Goal: Find specific page/section: Find specific page/section

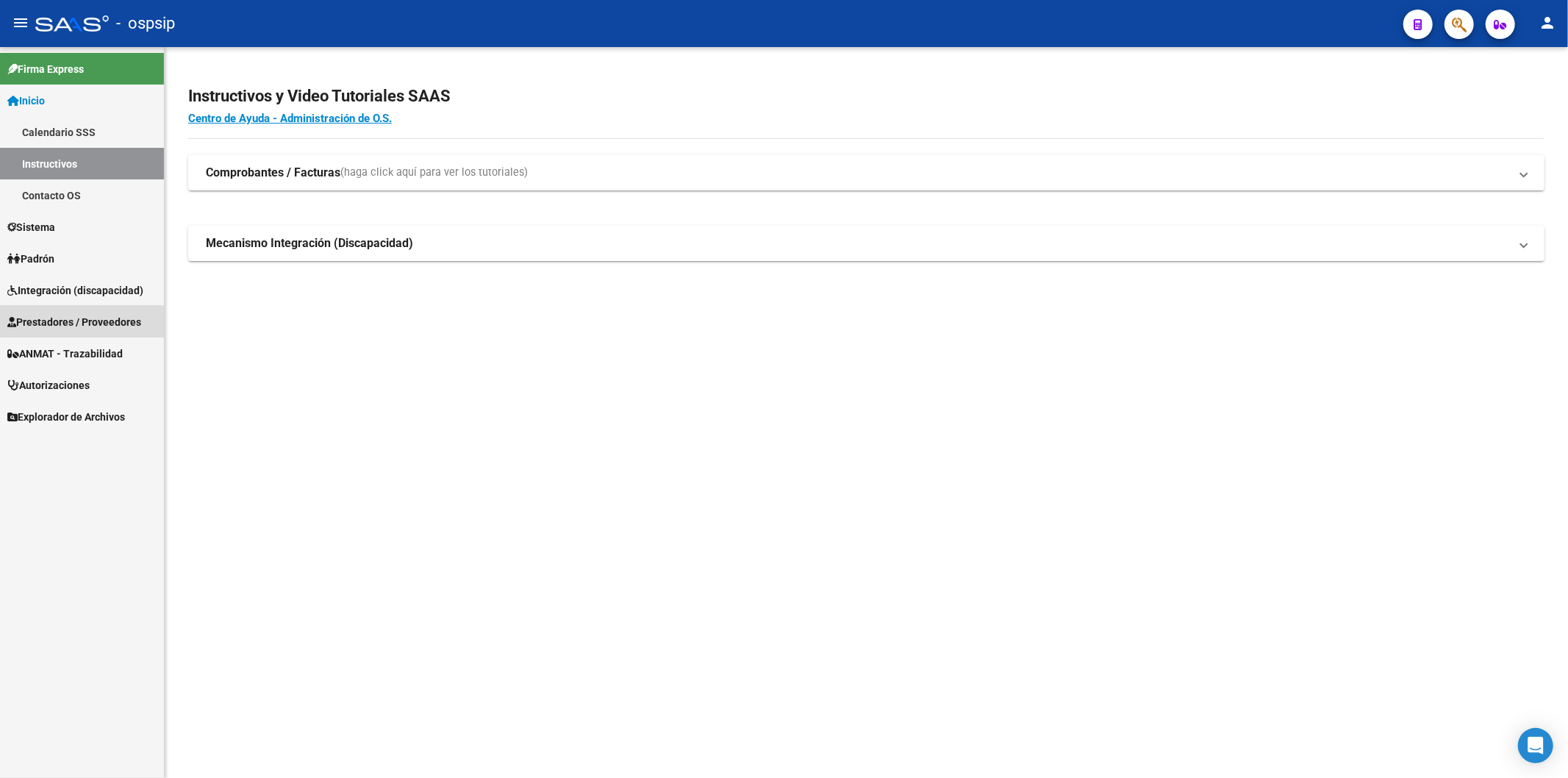
click at [74, 322] on span "Prestadores / Proveedores" at bounding box center [74, 321] width 134 height 16
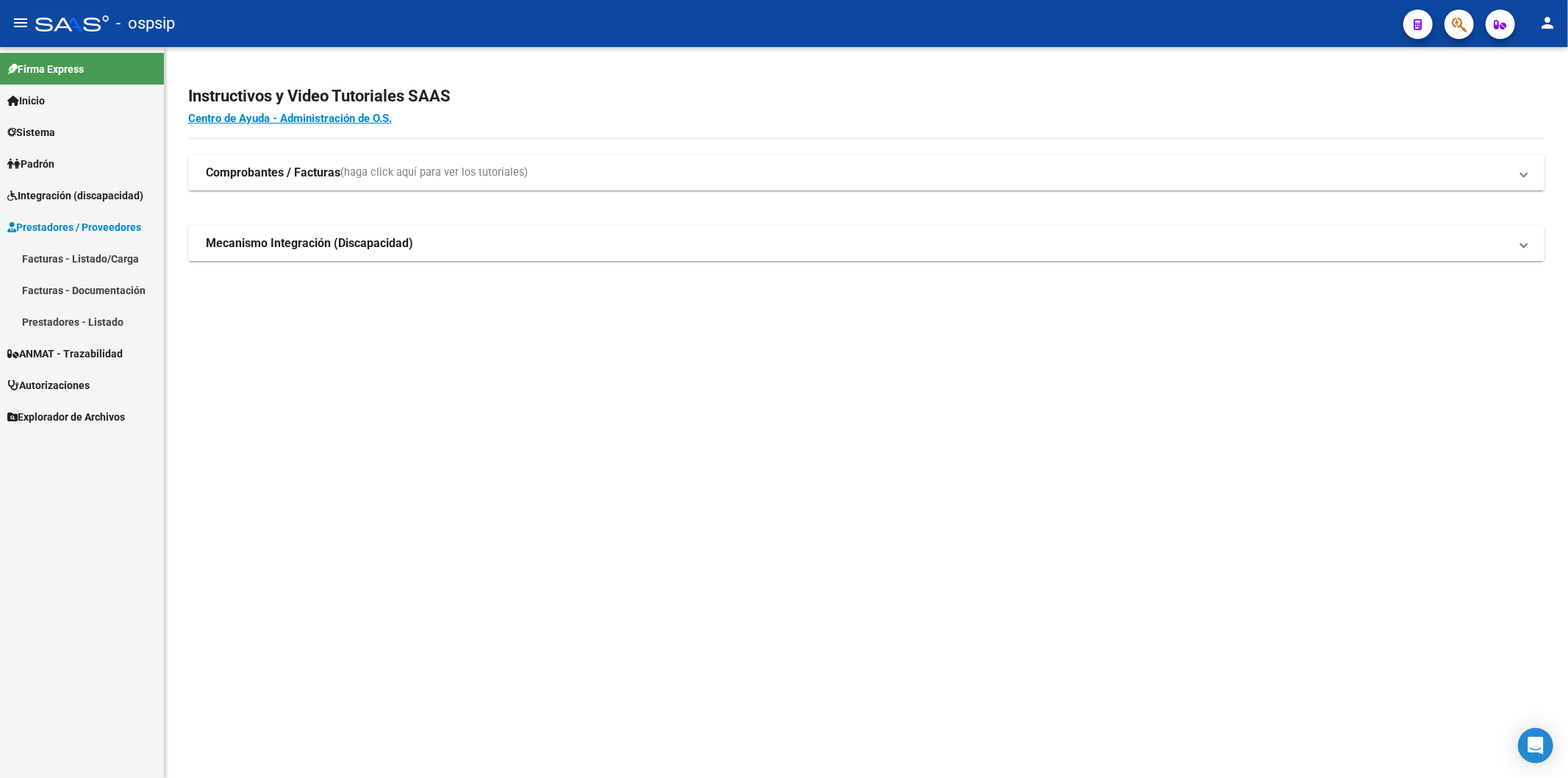
click at [86, 260] on link "Facturas - Listado/Carga" at bounding box center [81, 258] width 164 height 31
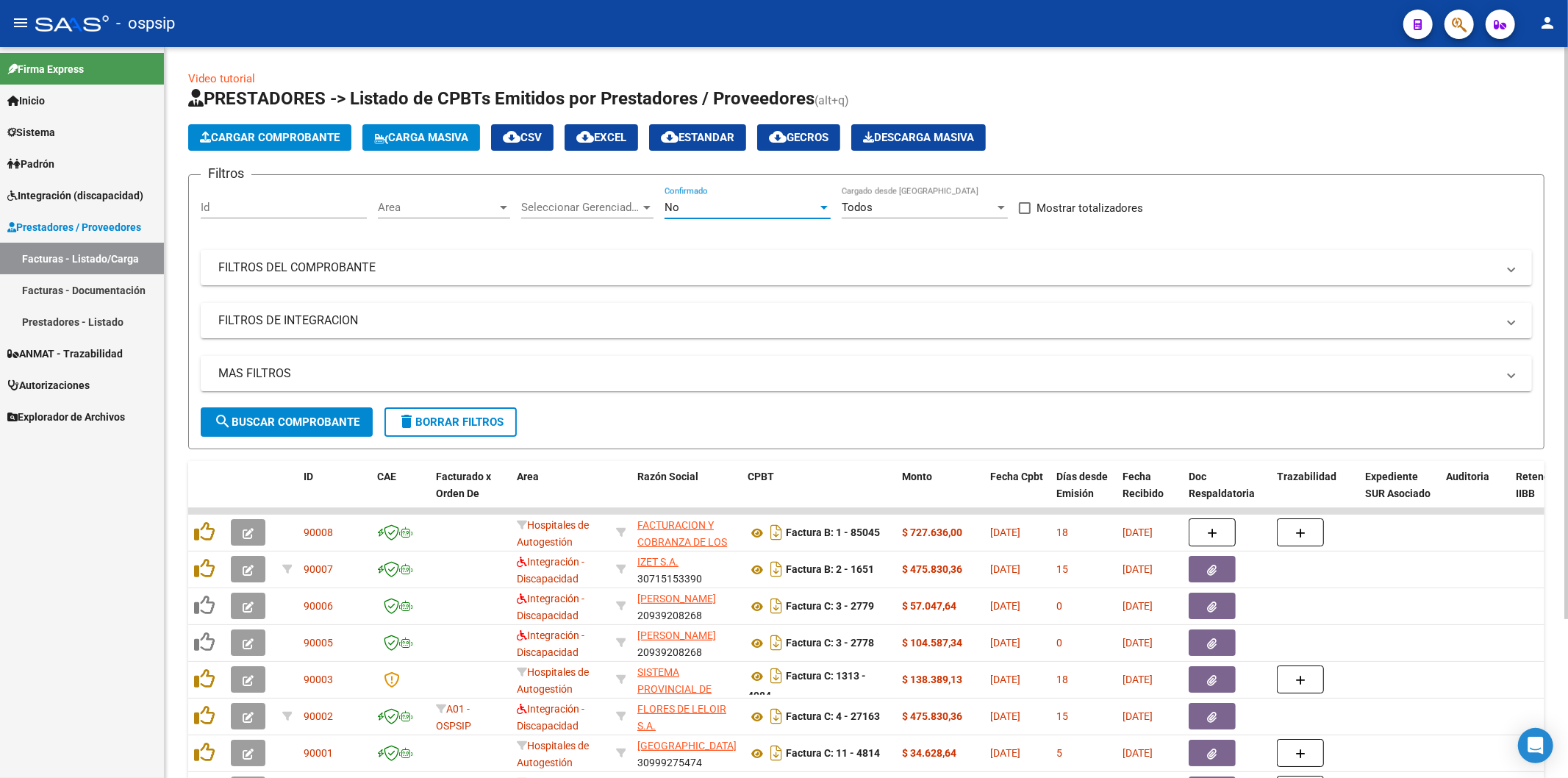
click at [823, 209] on div at bounding box center [824, 207] width 7 height 4
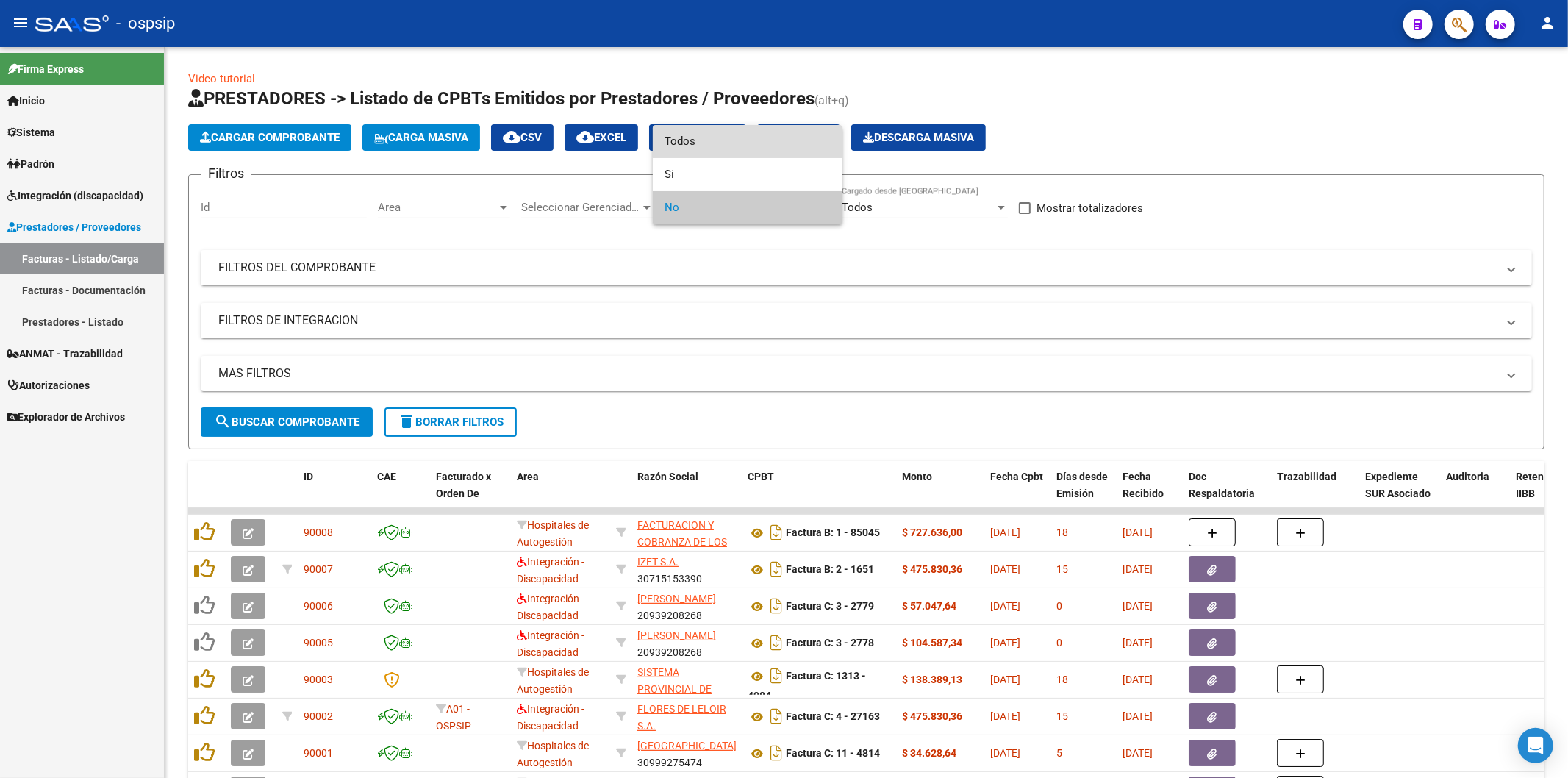
click at [758, 134] on span "Todos" at bounding box center [747, 142] width 166 height 33
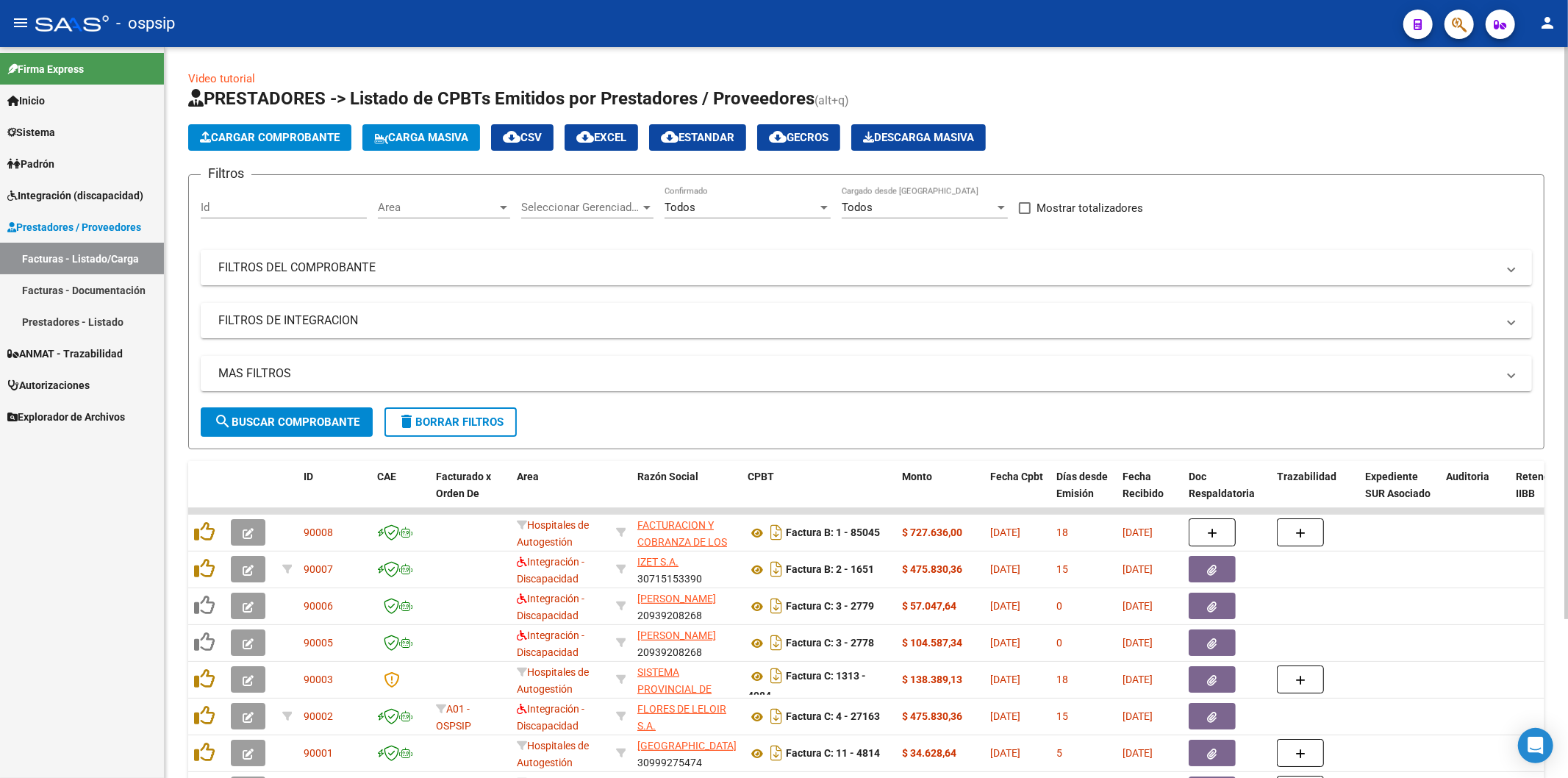
click at [1312, 275] on mat-panel-title "FILTROS DEL COMPROBANTE" at bounding box center [857, 267] width 1278 height 16
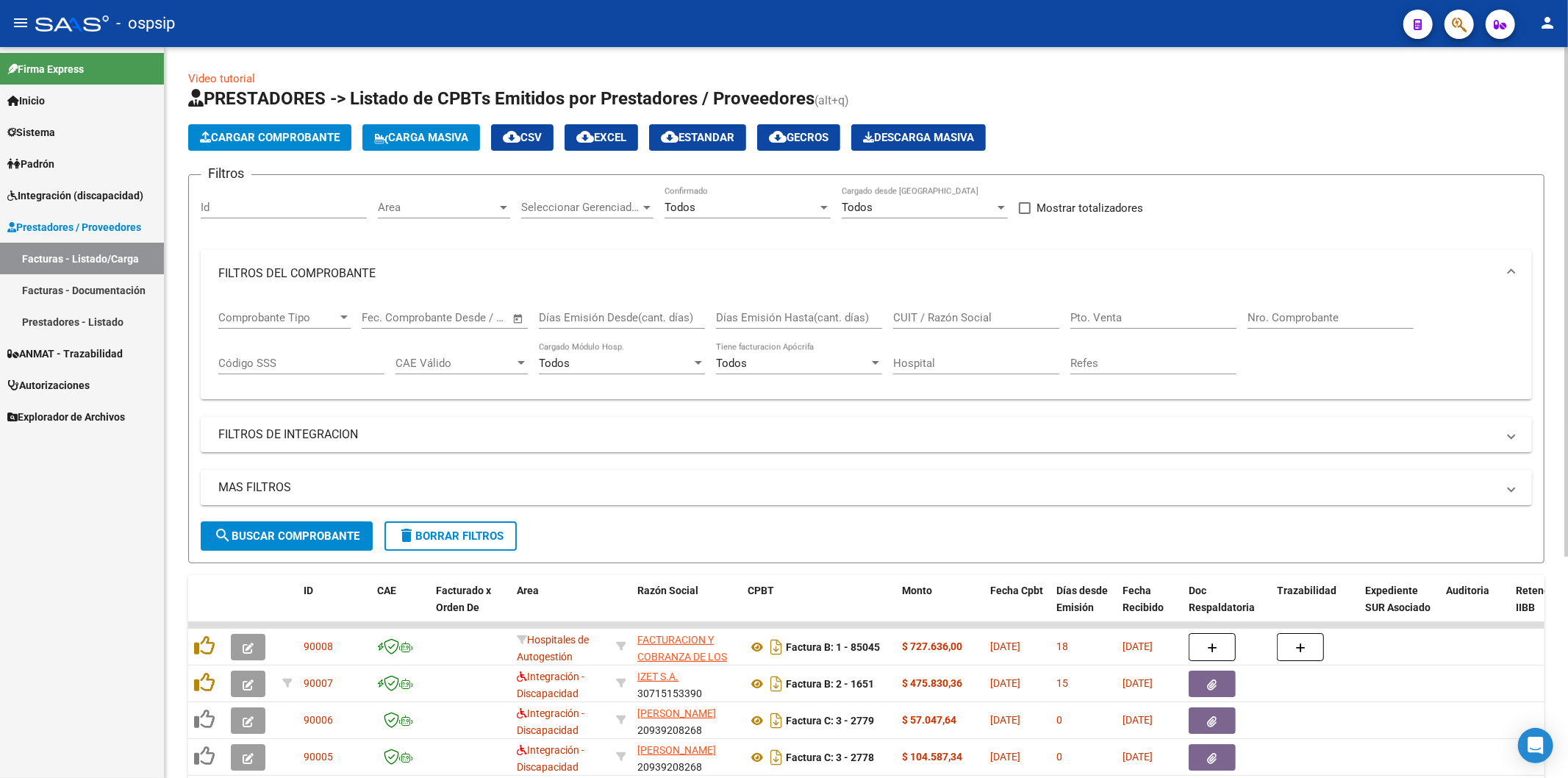
click at [1306, 317] on input "Nro. Comprobante" at bounding box center [1330, 318] width 166 height 13
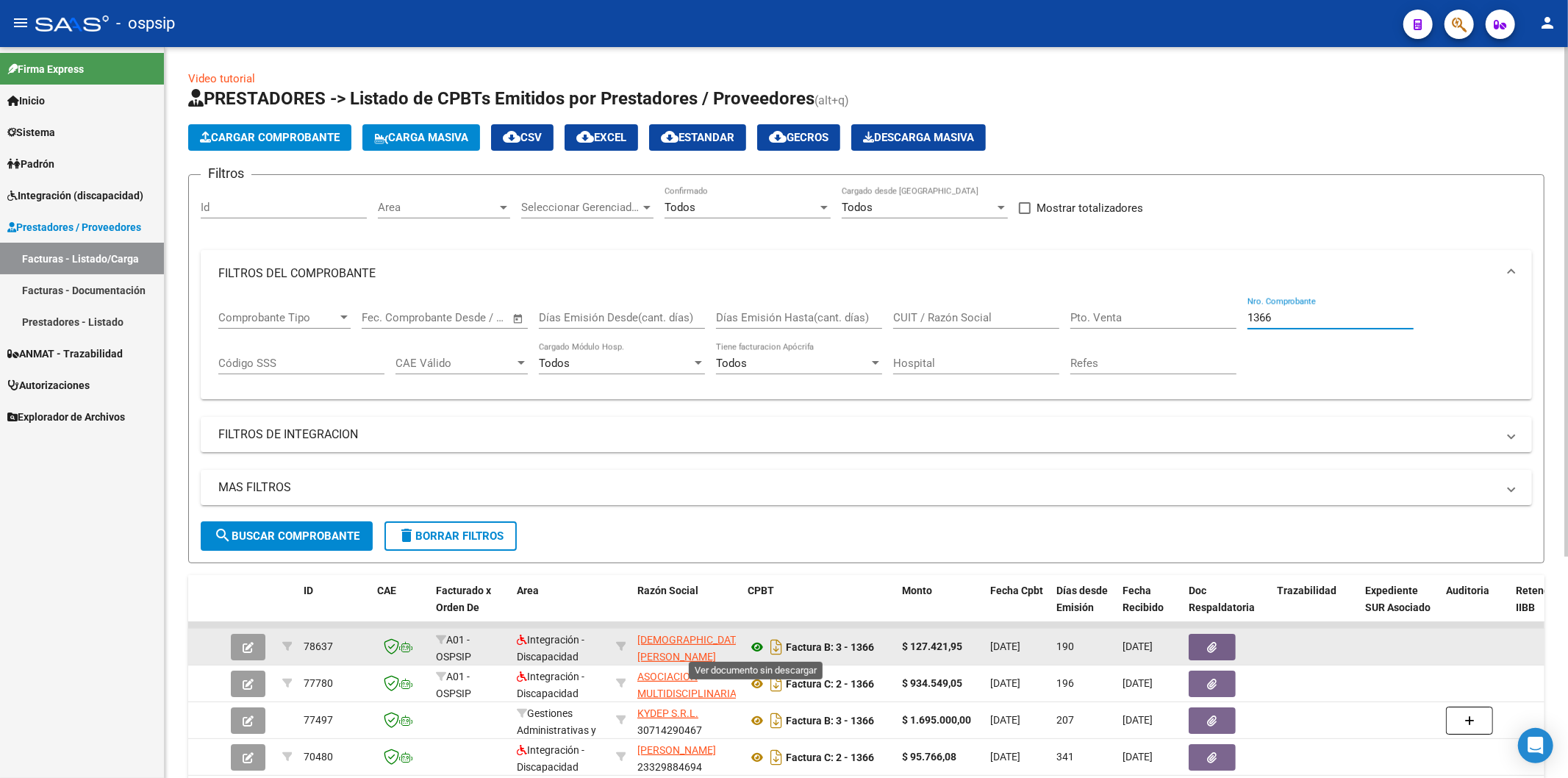
click at [759, 643] on icon at bounding box center [757, 646] width 19 height 18
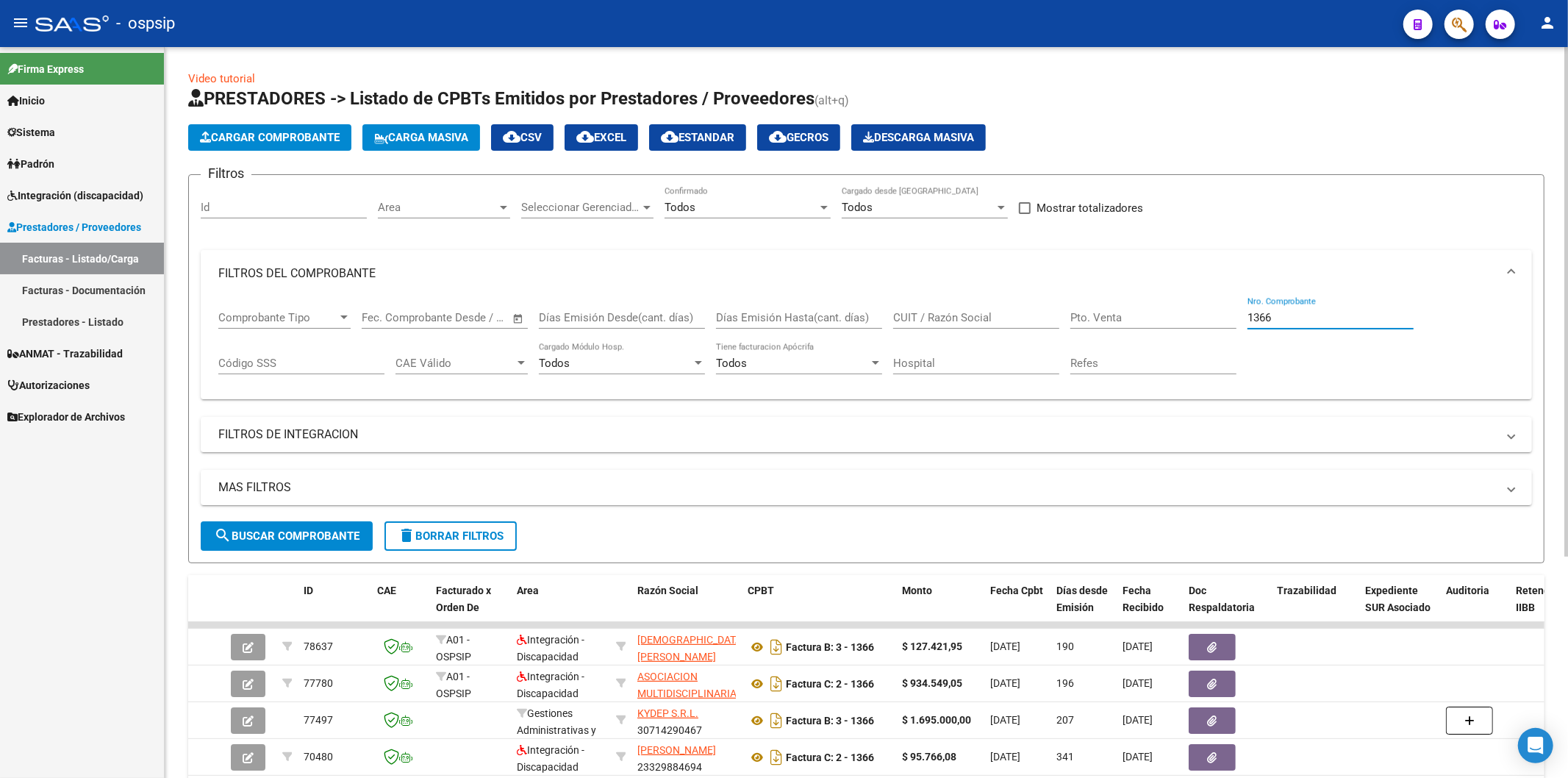
click at [1341, 319] on input "1366" at bounding box center [1330, 318] width 166 height 13
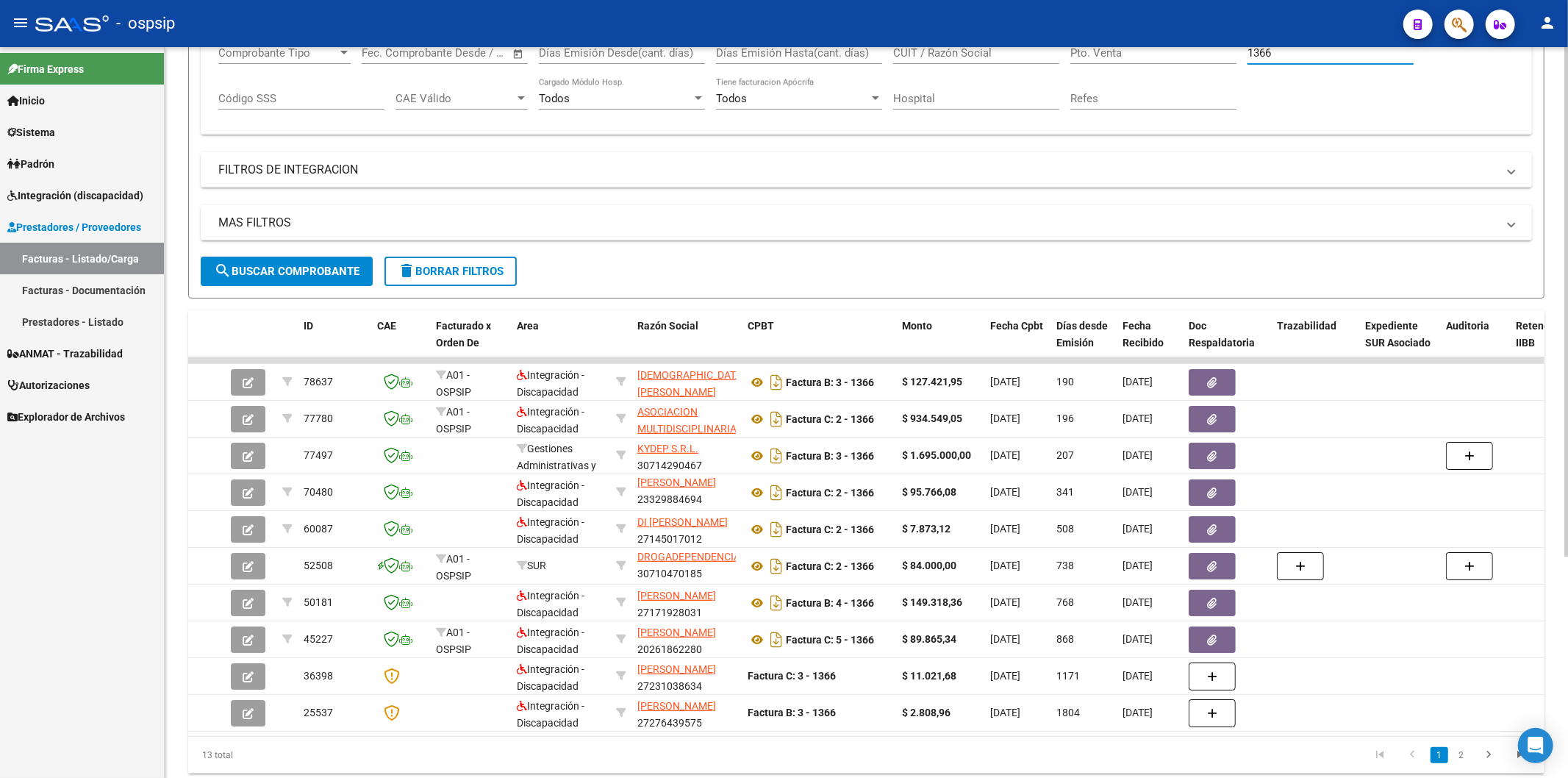
scroll to position [320, 0]
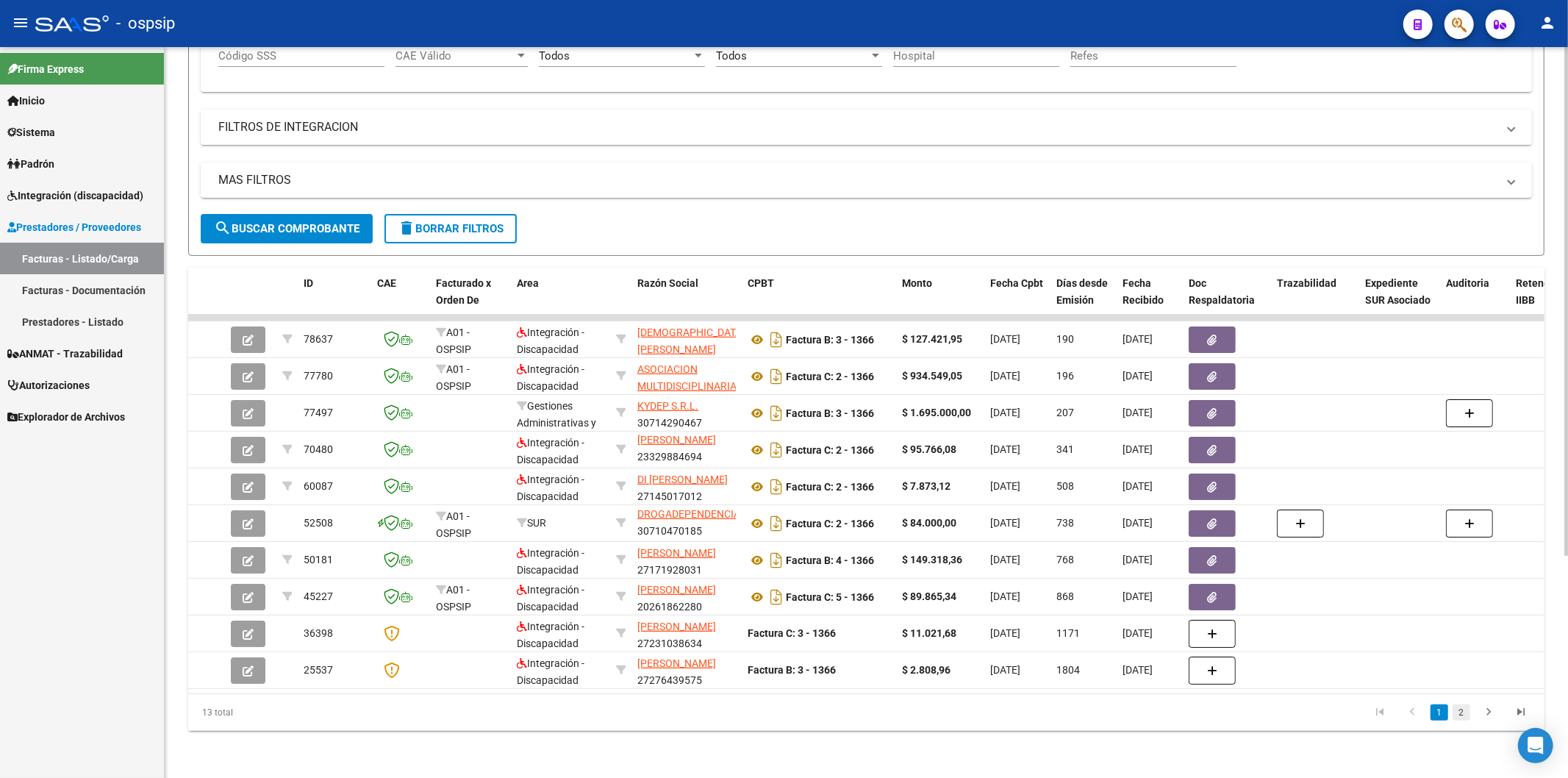
click at [1461, 714] on link "2" at bounding box center [1461, 712] width 18 height 16
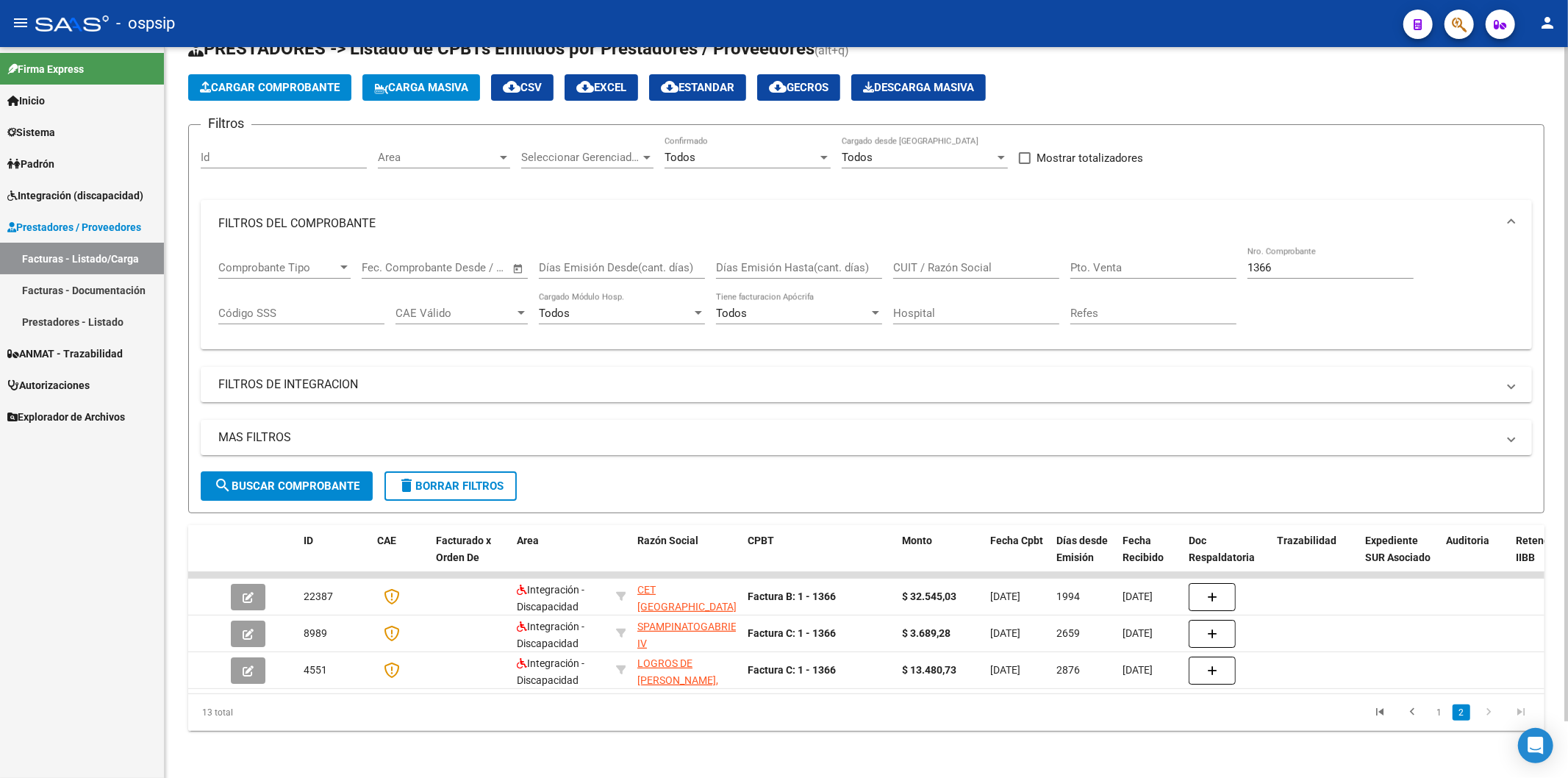
scroll to position [62, 0]
click at [1318, 261] on input "1366" at bounding box center [1330, 268] width 166 height 13
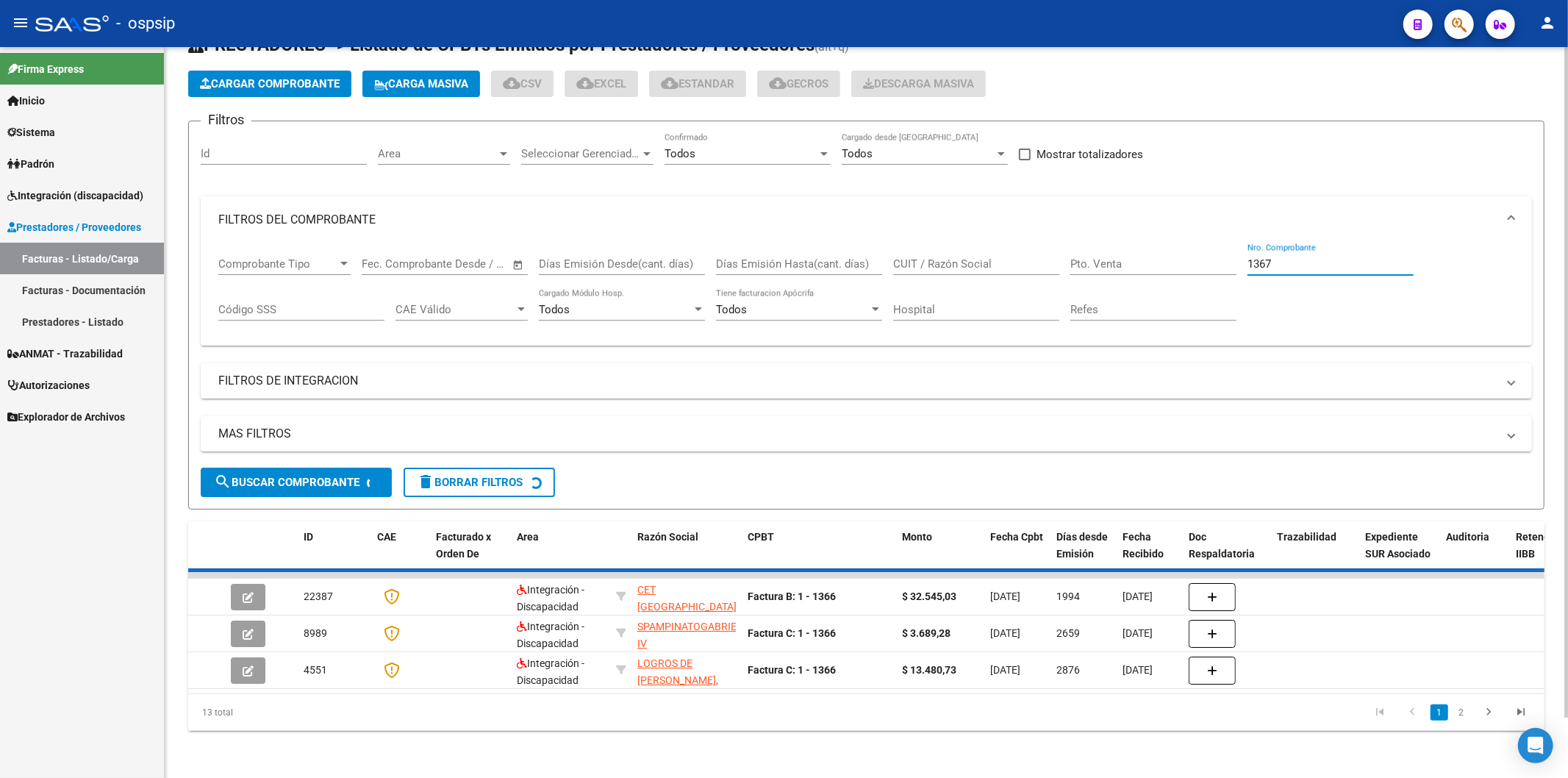
click at [1283, 257] on input "1367" at bounding box center [1330, 264] width 166 height 13
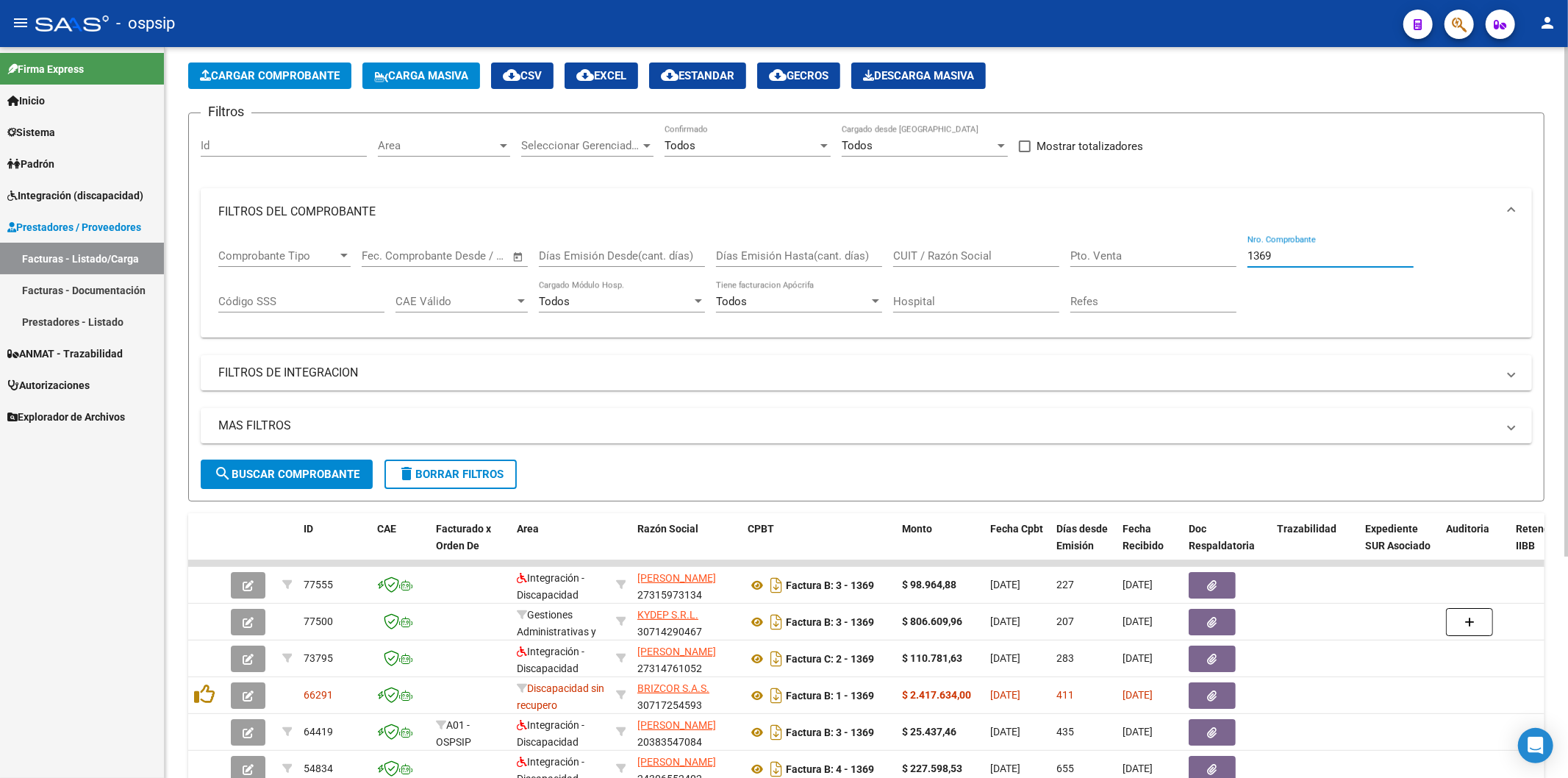
scroll to position [225, 0]
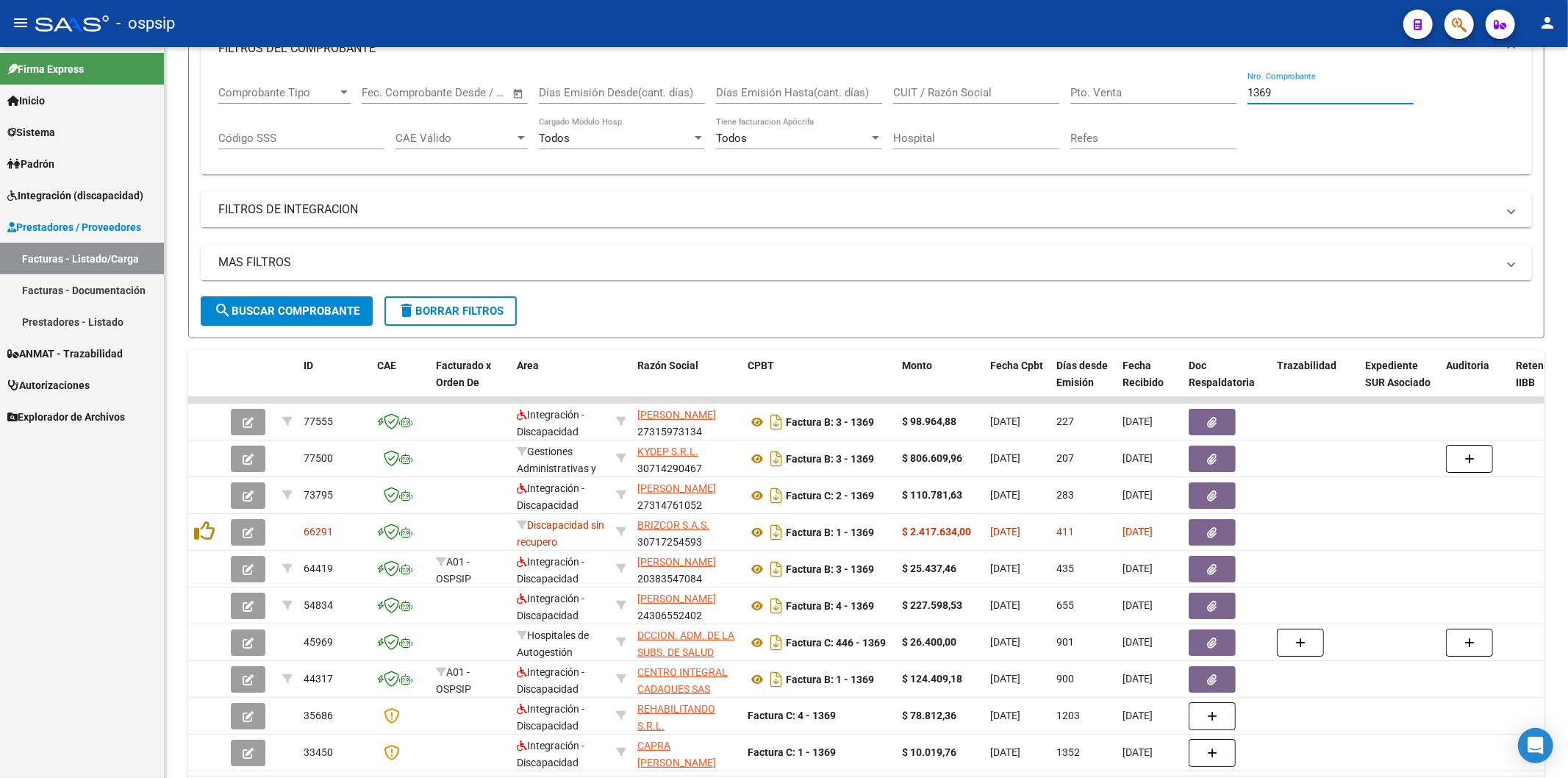
type input "1369"
